Goal: Task Accomplishment & Management: Complete application form

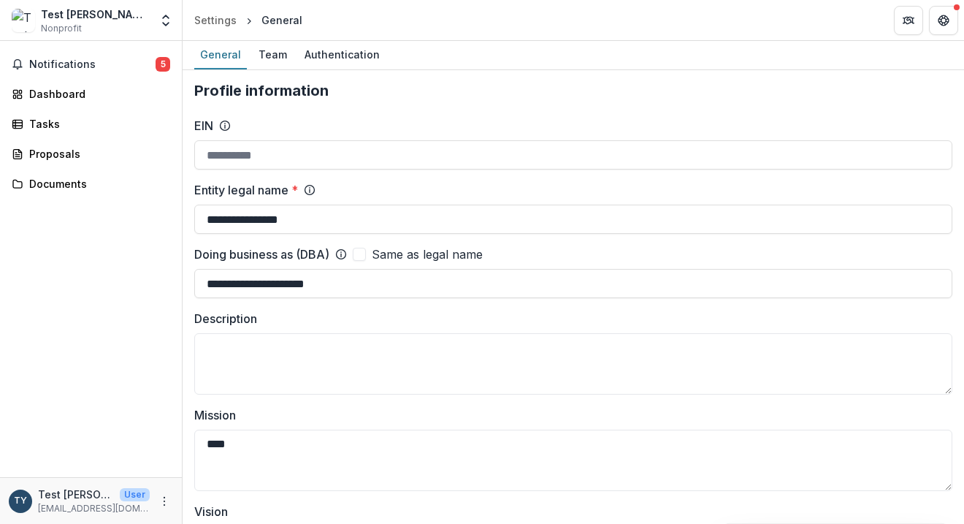
scroll to position [690, 0]
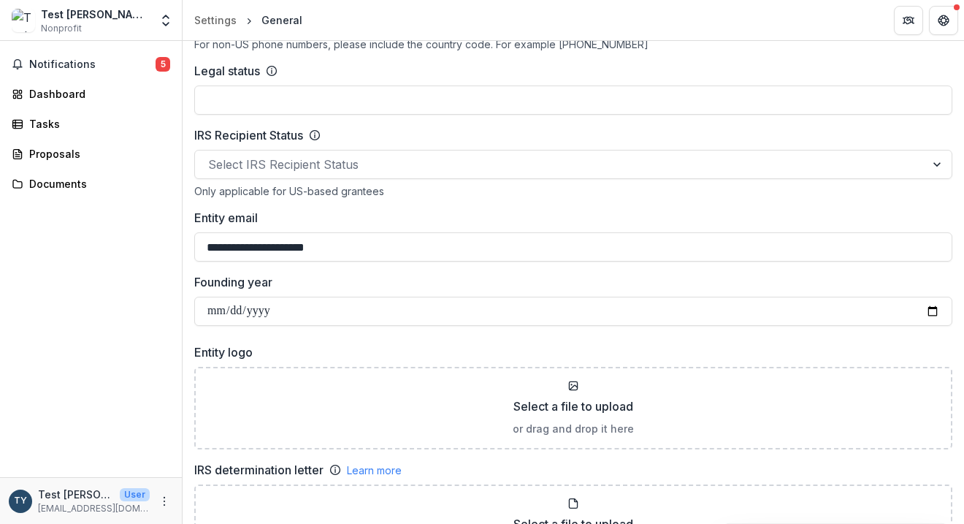
click at [570, 79] on div "Legal status" at bounding box center [573, 71] width 758 height 18
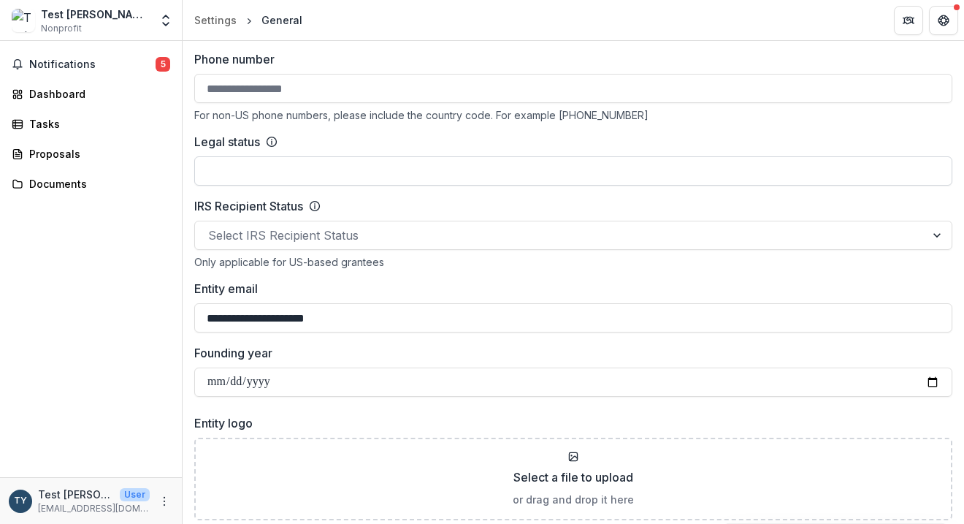
scroll to position [568, 0]
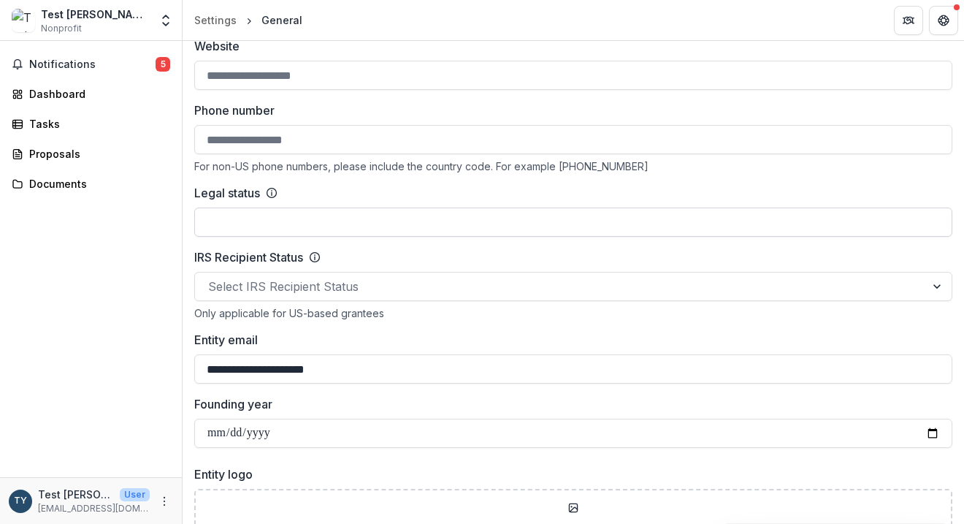
click at [608, 226] on input "Legal status" at bounding box center [573, 221] width 758 height 29
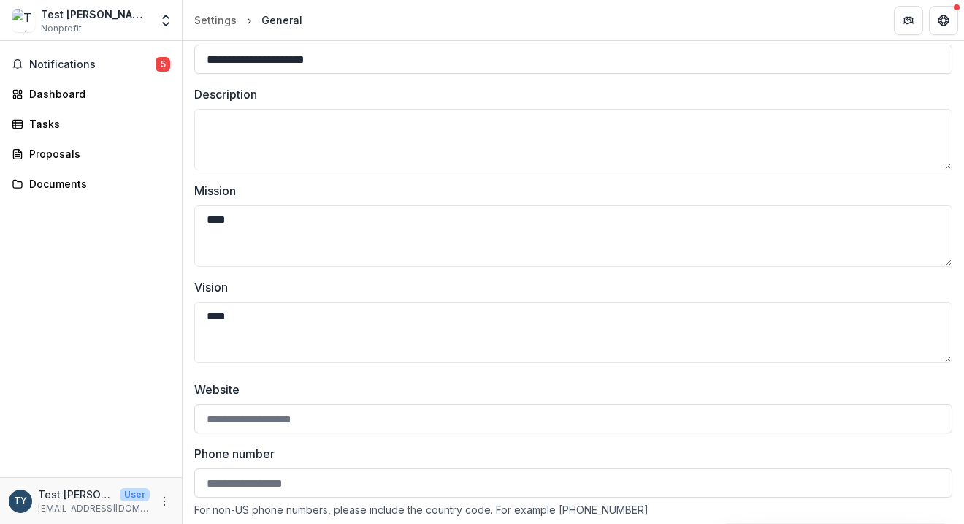
scroll to position [0, 0]
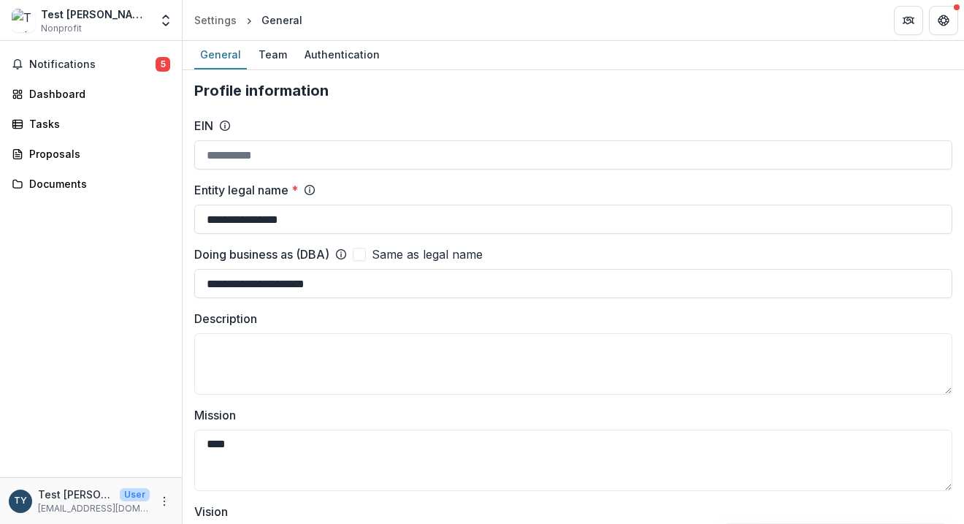
click at [223, 128] on icon at bounding box center [225, 126] width 12 height 12
click at [224, 127] on icon at bounding box center [225, 126] width 12 height 12
click at [226, 126] on icon at bounding box center [225, 126] width 12 height 12
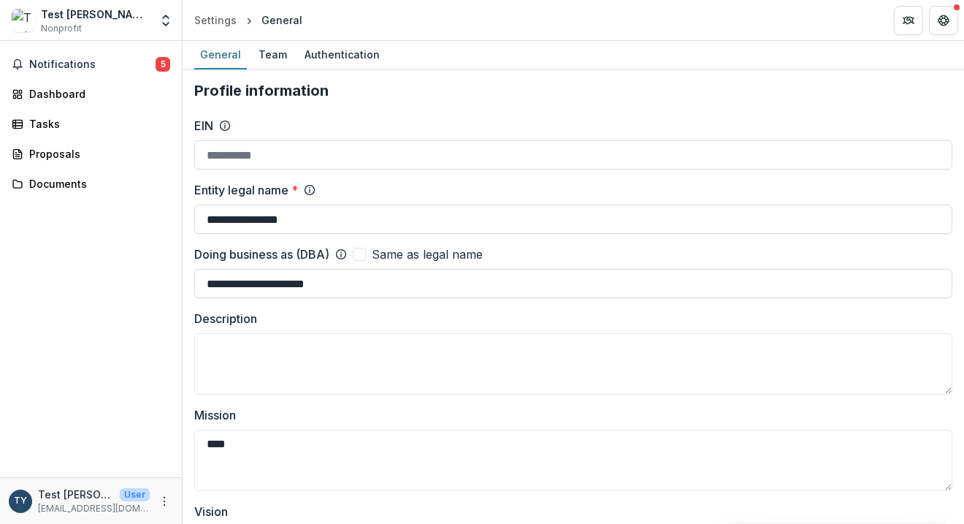
click at [227, 126] on icon at bounding box center [225, 126] width 12 height 12
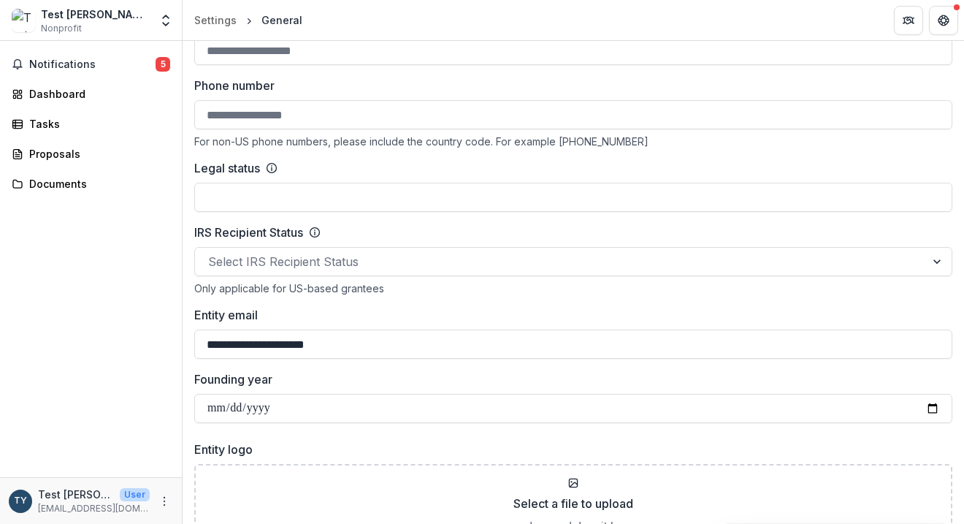
scroll to position [595, 0]
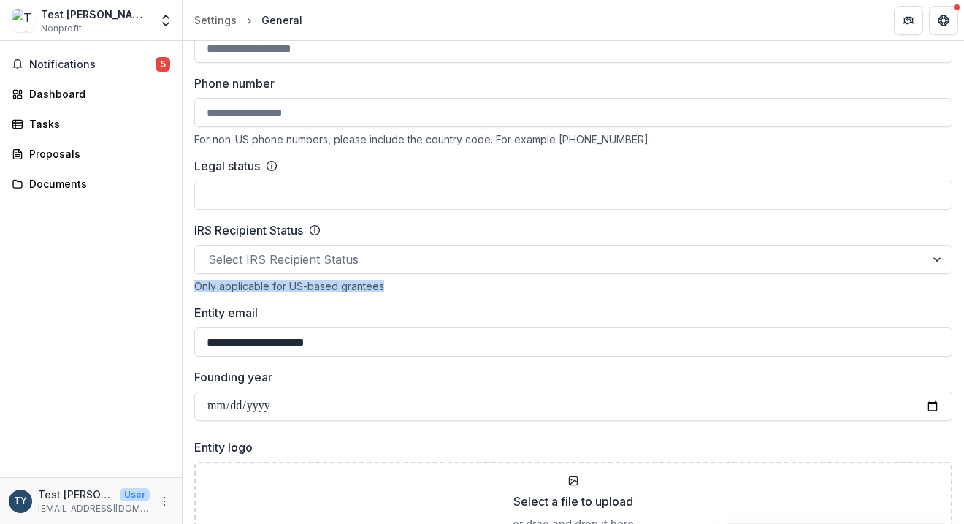
drag, startPoint x: 334, startPoint y: 286, endPoint x: 192, endPoint y: 290, distance: 141.8
click at [192, 290] on div "**********" at bounding box center [574, 533] width 782 height 2115
copy div "Only applicable for US-based grantees"
